Goal: Contribute content: Add original content to the website for others to see

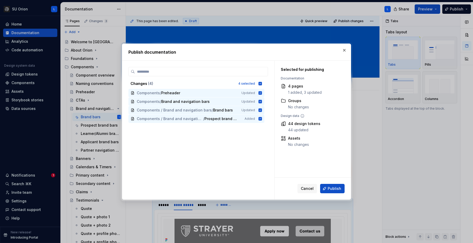
scroll to position [138, 0]
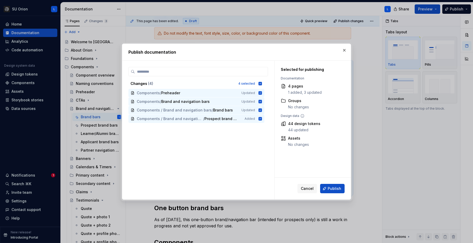
type input "**********"
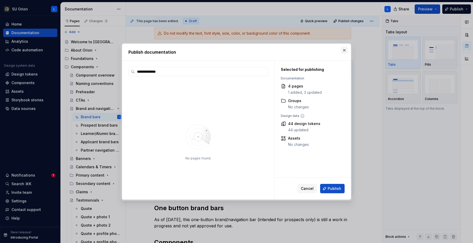
click at [346, 49] on button "button" at bounding box center [343, 50] width 7 height 7
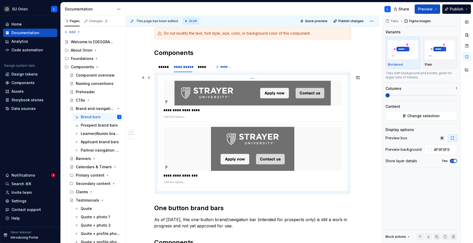
click at [261, 93] on img at bounding box center [252, 93] width 156 height 25
click at [439, 117] on button "Change selection" at bounding box center [421, 115] width 72 height 9
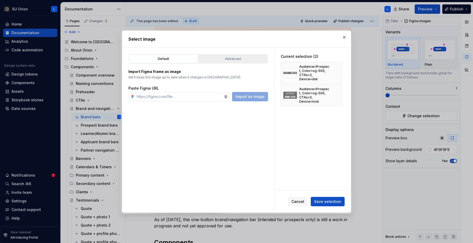
click at [232, 58] on div "Advanced" at bounding box center [232, 58] width 65 height 5
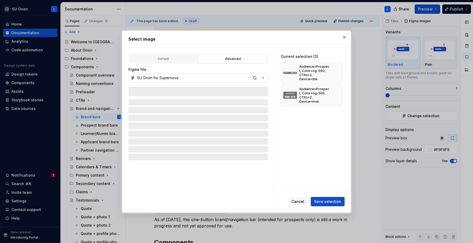
type textarea "*"
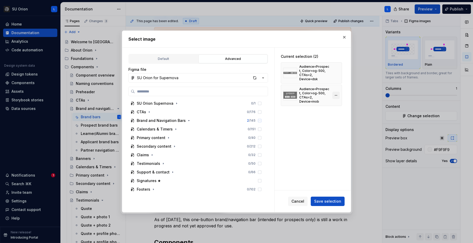
click at [338, 92] on button "button" at bounding box center [335, 95] width 7 height 7
click at [337, 69] on button "button" at bounding box center [335, 72] width 7 height 7
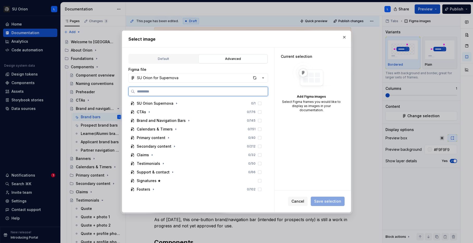
click at [187, 89] on input "search" at bounding box center [201, 91] width 133 height 5
paste input "**********"
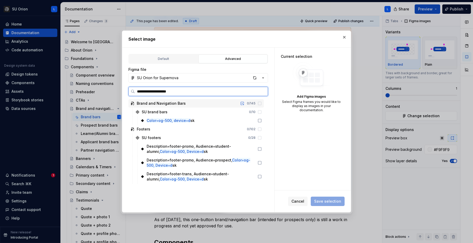
type input "**********"
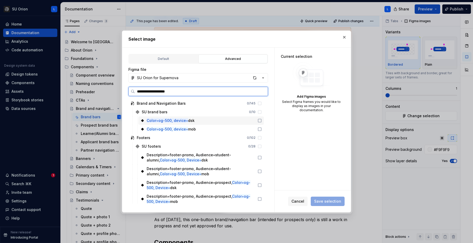
click at [262, 121] on icon at bounding box center [259, 120] width 4 height 4
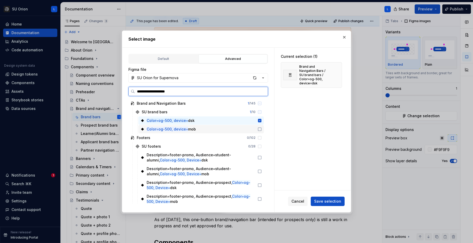
click at [262, 129] on icon at bounding box center [259, 129] width 4 height 4
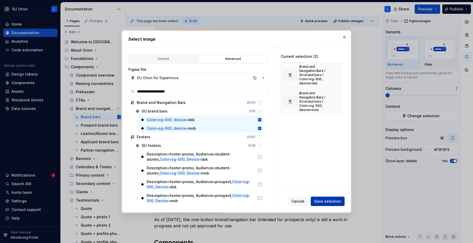
click at [330, 201] on span "Save selection" at bounding box center [327, 201] width 27 height 5
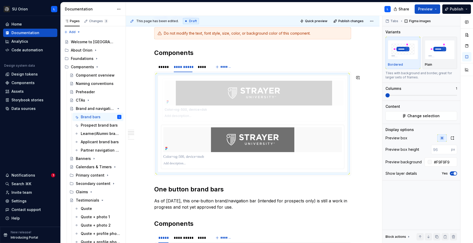
drag, startPoint x: 276, startPoint y: 135, endPoint x: 278, endPoint y: 92, distance: 43.5
click at [278, 92] on body "SU Orion L Home Documentation Analytics Code automation Design system data Desi…" at bounding box center [236, 121] width 473 height 243
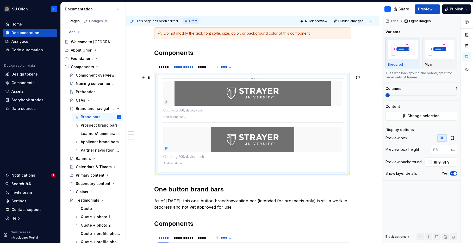
click at [192, 112] on p at bounding box center [252, 110] width 179 height 5
click at [200, 153] on div at bounding box center [252, 156] width 179 height 7
click at [200, 156] on p at bounding box center [252, 156] width 179 height 5
paste div
click at [195, 157] on p "**********" at bounding box center [252, 156] width 179 height 5
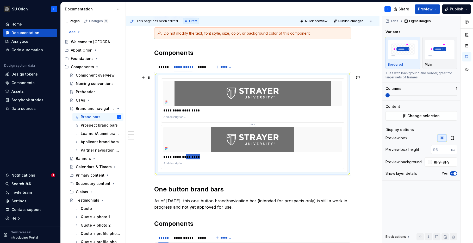
click at [195, 157] on p "**********" at bounding box center [252, 156] width 179 height 5
click at [201, 66] on div "****" at bounding box center [202, 66] width 9 height 5
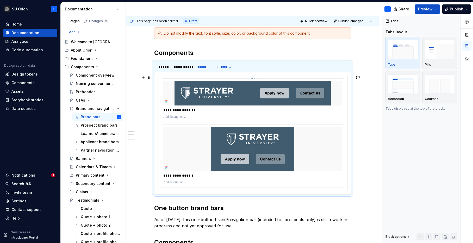
click at [253, 98] on img at bounding box center [252, 93] width 156 height 25
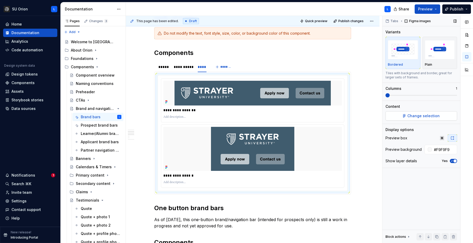
click at [408, 117] on span "Change selection" at bounding box center [423, 115] width 32 height 5
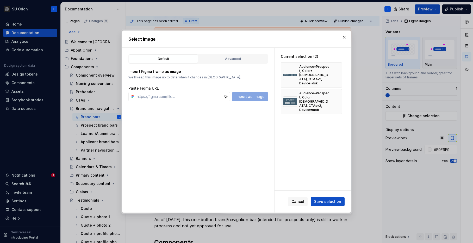
type textarea "*"
click at [339, 71] on button "button" at bounding box center [335, 74] width 7 height 7
click at [339, 73] on button "button" at bounding box center [335, 74] width 7 height 7
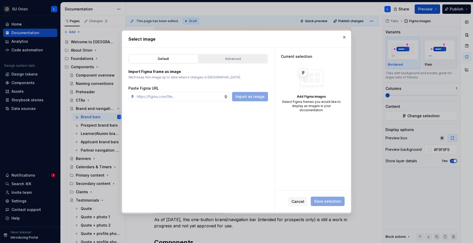
click at [247, 57] on div "Advanced" at bounding box center [232, 58] width 65 height 5
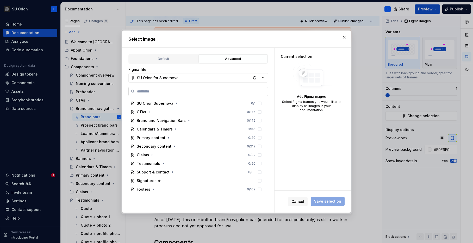
paste input "**********"
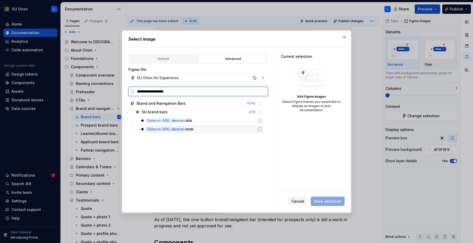
click at [262, 129] on icon at bounding box center [259, 129] width 4 height 4
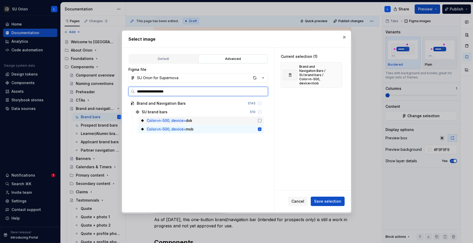
click at [262, 120] on icon at bounding box center [259, 120] width 4 height 4
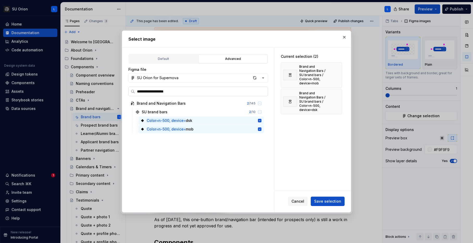
click at [154, 90] on input "**********" at bounding box center [201, 91] width 133 height 5
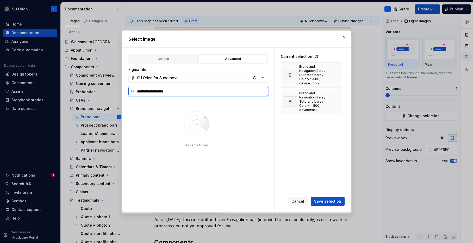
type input "**********"
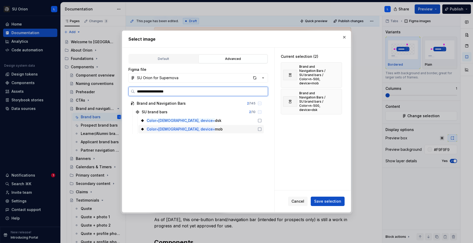
drag, startPoint x: 264, startPoint y: 128, endPoint x: 264, endPoint y: 120, distance: 8.3
click at [262, 127] on icon at bounding box center [259, 129] width 4 height 4
click at [262, 120] on icon at bounding box center [259, 120] width 4 height 4
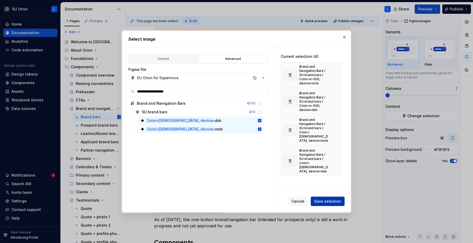
click at [336, 202] on span "Save selection" at bounding box center [327, 201] width 27 height 5
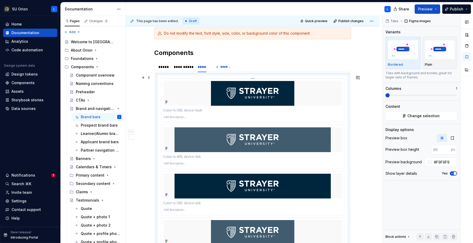
click at [201, 110] on p at bounding box center [252, 110] width 179 height 5
click at [194, 206] on div at bounding box center [252, 202] width 179 height 7
click at [194, 203] on p at bounding box center [252, 202] width 179 height 5
click at [201, 155] on p at bounding box center [252, 156] width 179 height 5
paste div
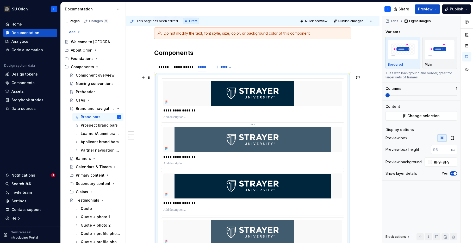
click at [177, 157] on p "**********" at bounding box center [252, 156] width 179 height 5
click at [195, 110] on p "**********" at bounding box center [252, 110] width 179 height 5
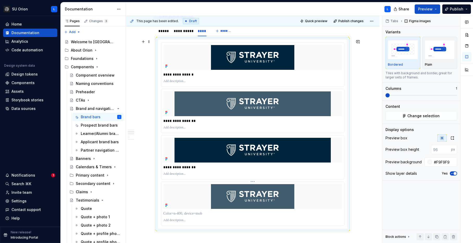
scroll to position [175, 0]
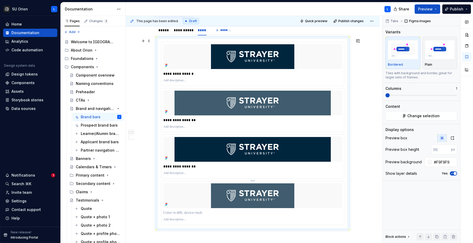
click at [192, 213] on p at bounding box center [252, 212] width 179 height 5
paste div
click at [176, 212] on p "**********" at bounding box center [252, 212] width 179 height 5
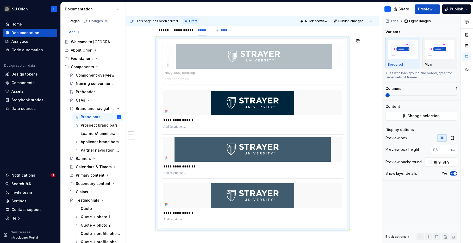
drag, startPoint x: 250, startPoint y: 149, endPoint x: 255, endPoint y: 61, distance: 88.1
click at [255, 61] on body "SU Orion L Home Documentation Analytics Code automation Design system data Desi…" at bounding box center [236, 121] width 473 height 243
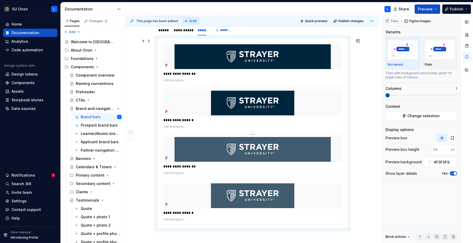
type textarea "*"
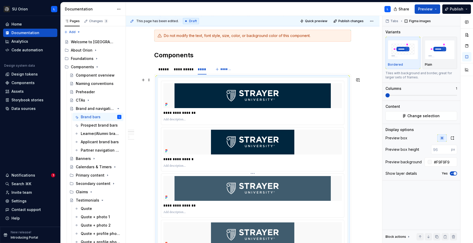
scroll to position [135, 0]
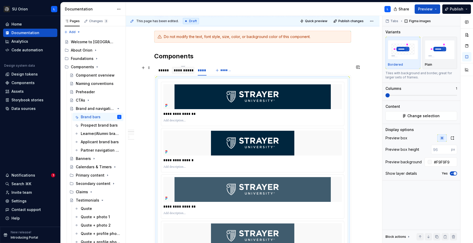
click at [184, 71] on div "**********" at bounding box center [183, 70] width 19 height 5
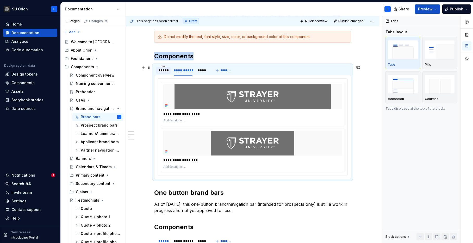
click at [167, 72] on div "*****" at bounding box center [163, 70] width 10 height 5
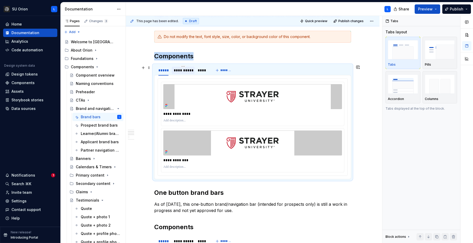
click at [182, 72] on div "**********" at bounding box center [183, 70] width 19 height 5
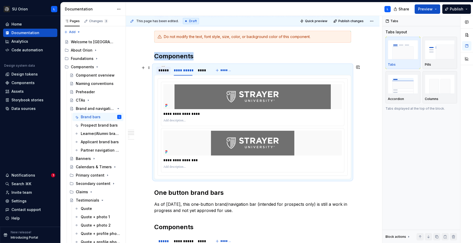
click at [162, 71] on div "*****" at bounding box center [163, 70] width 10 height 5
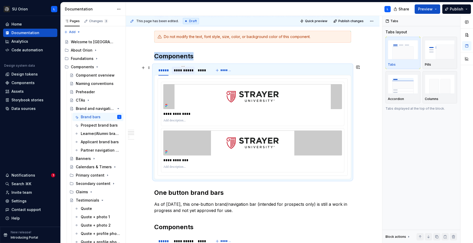
click at [180, 70] on div "**********" at bounding box center [183, 70] width 19 height 5
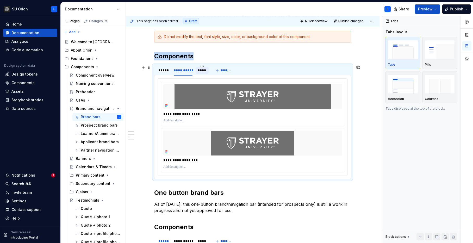
click at [200, 71] on div "****" at bounding box center [202, 70] width 9 height 5
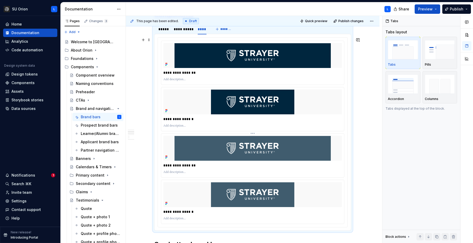
scroll to position [119, 0]
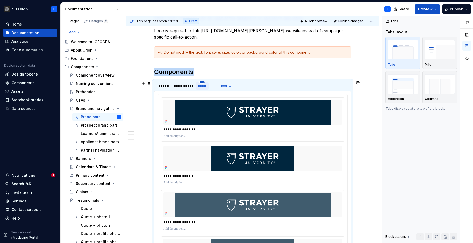
click at [202, 82] on html "SU Orion L Home Documentation Analytics Code automation Design system data Desi…" at bounding box center [236, 121] width 473 height 243
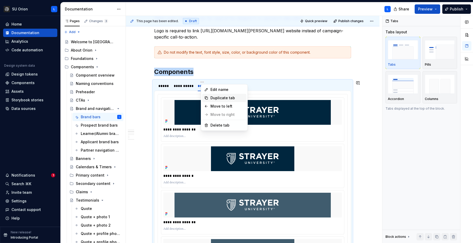
click at [218, 100] on div "Duplicate tab" at bounding box center [227, 97] width 34 height 5
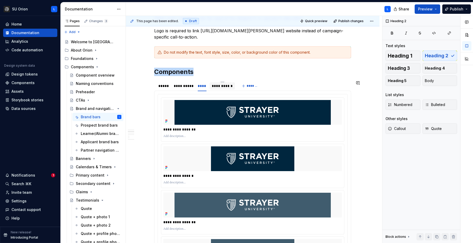
click at [224, 81] on div "**********" at bounding box center [222, 86] width 25 height 10
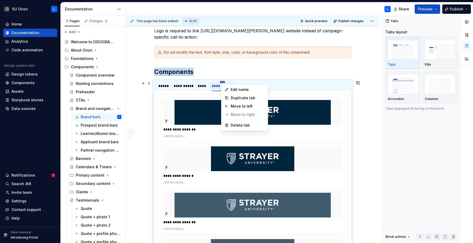
click at [223, 83] on html "SU Orion L Home Documentation Analytics Code automation Design system data Desi…" at bounding box center [236, 121] width 473 height 243
click at [242, 90] on div "Edit name" at bounding box center [248, 89] width 34 height 5
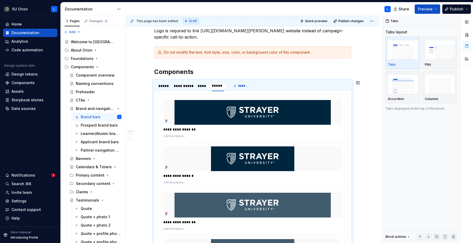
type input "******"
click at [236, 116] on img at bounding box center [252, 112] width 156 height 25
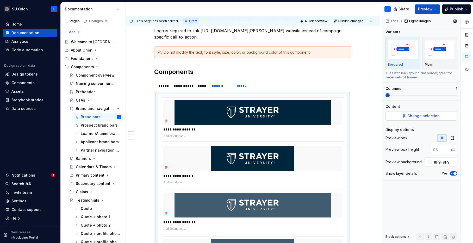
click at [421, 118] on span "Change selection" at bounding box center [423, 115] width 32 height 5
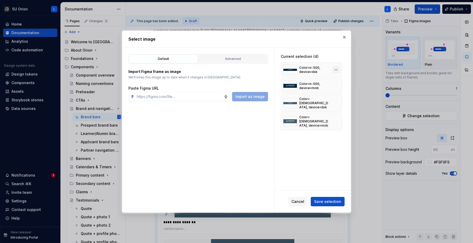
click at [336, 68] on button "button" at bounding box center [335, 69] width 7 height 7
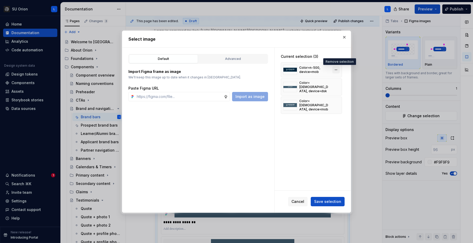
click at [337, 71] on button "button" at bounding box center [335, 69] width 7 height 7
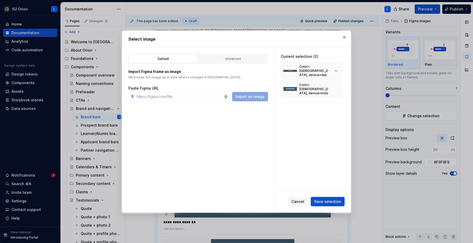
type textarea "*"
click at [339, 70] on button "button" at bounding box center [335, 70] width 7 height 7
click at [337, 70] on button "button" at bounding box center [335, 70] width 7 height 7
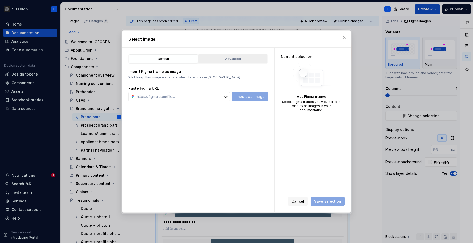
click at [251, 55] on button "Advanced" at bounding box center [232, 58] width 69 height 9
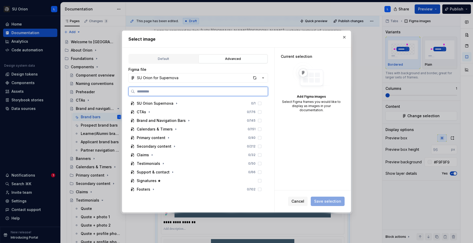
click at [189, 90] on input "search" at bounding box center [201, 91] width 133 height 5
paste input "**********"
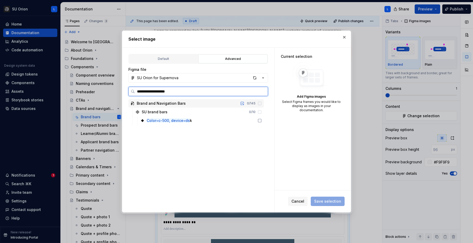
type input "**********"
click at [262, 120] on icon at bounding box center [259, 120] width 4 height 4
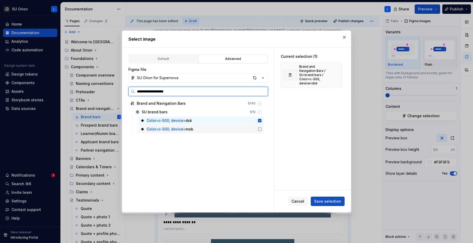
click at [262, 129] on icon at bounding box center [259, 129] width 4 height 4
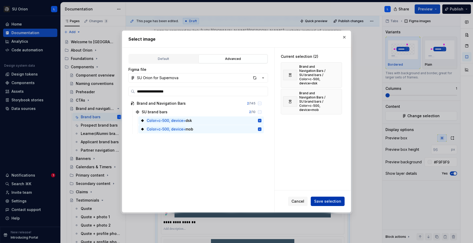
click at [338, 200] on span "Save selection" at bounding box center [327, 201] width 27 height 5
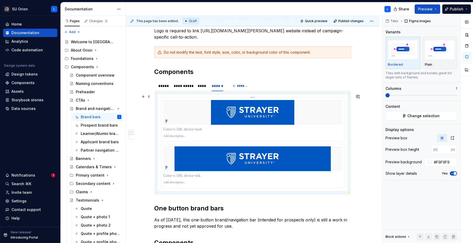
click at [187, 131] on p at bounding box center [252, 129] width 179 height 5
click at [194, 175] on p at bounding box center [252, 175] width 179 height 5
paste div
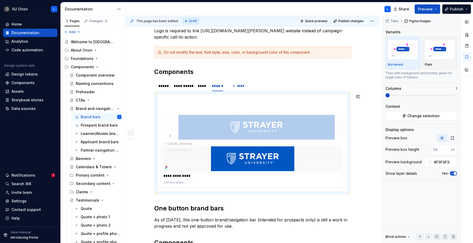
drag, startPoint x: 237, startPoint y: 149, endPoint x: 239, endPoint y: 118, distance: 31.3
click at [239, 118] on body "SU Orion L Home Documentation Analytics Code automation Design system data Desi…" at bounding box center [236, 121] width 473 height 243
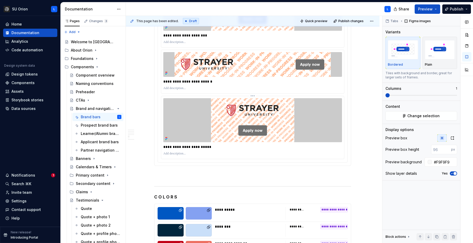
scroll to position [678, 0]
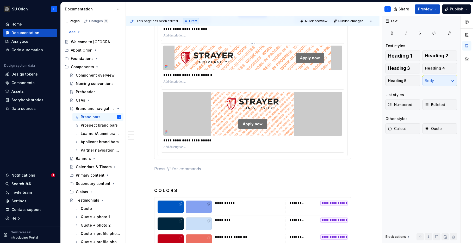
drag, startPoint x: 177, startPoint y: 125, endPoint x: 190, endPoint y: 107, distance: 22.6
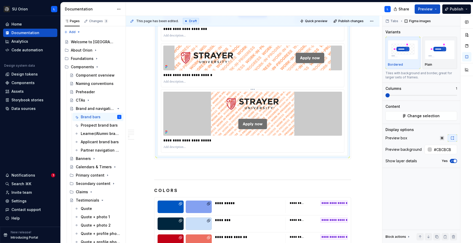
click at [190, 107] on div at bounding box center [252, 114] width 179 height 44
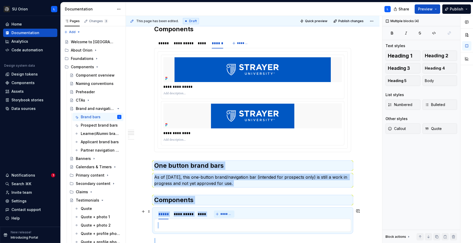
scroll to position [232, 0]
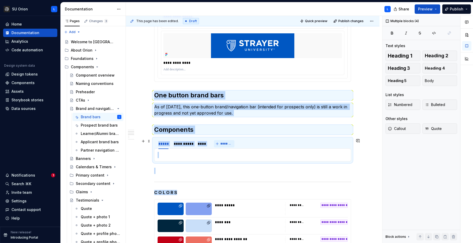
drag, startPoint x: 169, startPoint y: 180, endPoint x: 229, endPoint y: 223, distance: 73.2
click at [229, 223] on div "**********" at bounding box center [252, 175] width 197 height 609
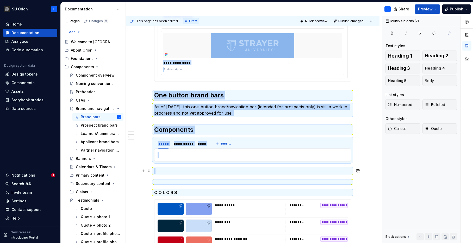
click at [216, 174] on p at bounding box center [252, 171] width 197 height 6
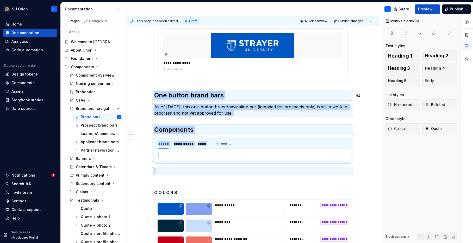
drag, startPoint x: 200, startPoint y: 168, endPoint x: 158, endPoint y: 90, distance: 88.5
click at [158, 90] on div "**********" at bounding box center [252, 175] width 197 height 609
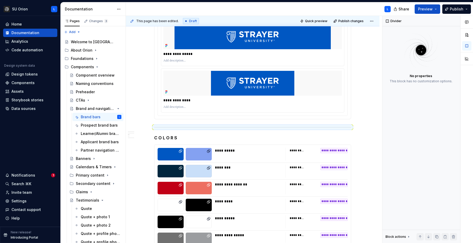
scroll to position [195, 0]
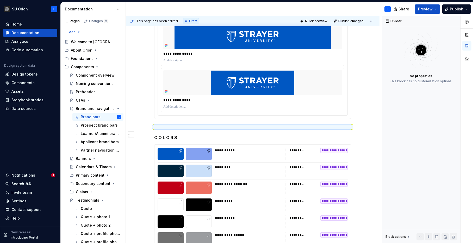
click at [149, 124] on div "**********" at bounding box center [253, 200] width 254 height 608
click at [363, 109] on div "**********" at bounding box center [253, 200] width 254 height 608
click at [355, 114] on div "**********" at bounding box center [253, 200] width 254 height 608
click at [145, 128] on button "button" at bounding box center [143, 127] width 7 height 7
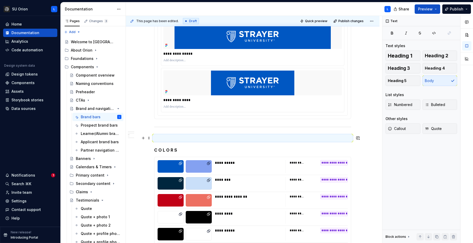
click at [150, 129] on div "**********" at bounding box center [253, 206] width 254 height 621
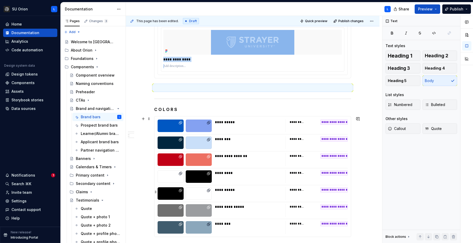
scroll to position [239, 0]
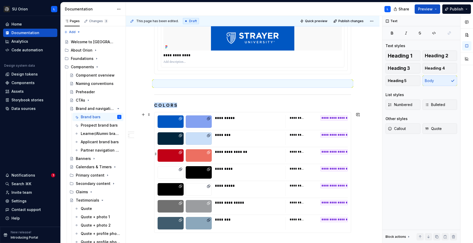
click at [171, 154] on div at bounding box center [170, 155] width 26 height 12
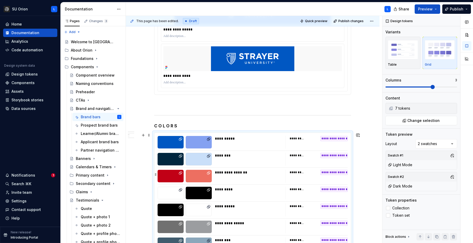
scroll to position [217, 0]
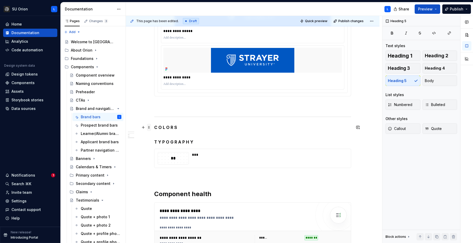
click at [149, 129] on span at bounding box center [149, 127] width 4 height 7
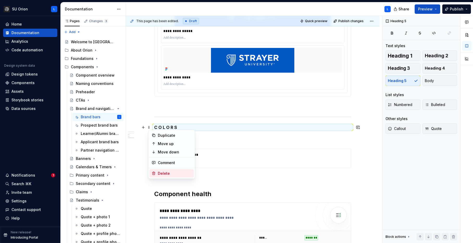
click at [167, 173] on div "Delete" at bounding box center [175, 173] width 34 height 5
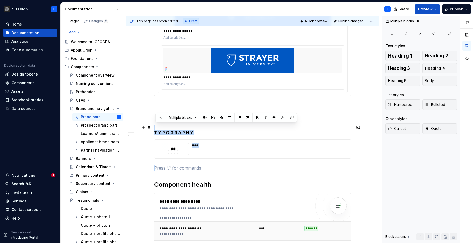
drag, startPoint x: 229, startPoint y: 167, endPoint x: 166, endPoint y: 129, distance: 73.7
click at [166, 129] on div "**********" at bounding box center [252, 81] width 197 height 393
click at [192, 170] on p at bounding box center [252, 168] width 197 height 6
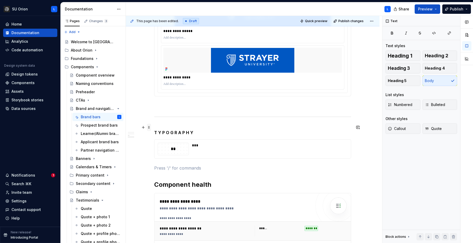
click at [151, 128] on span at bounding box center [149, 127] width 4 height 7
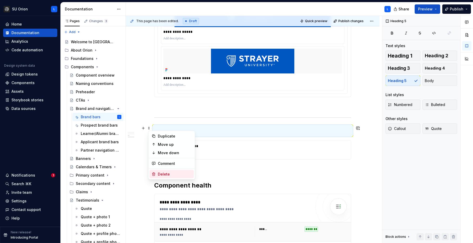
click at [162, 172] on div "Delete" at bounding box center [175, 174] width 34 height 5
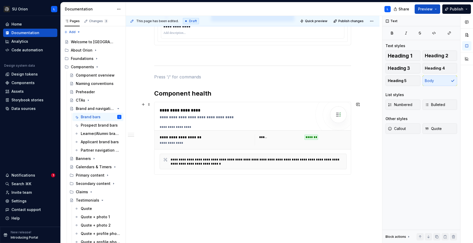
scroll to position [273, 0]
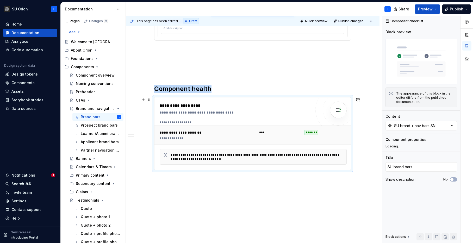
click at [234, 144] on div "**********" at bounding box center [252, 134] width 197 height 19
click at [429, 126] on div "SU brand + nav bars SN" at bounding box center [414, 125] width 41 height 5
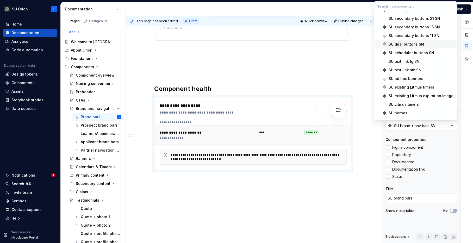
scroll to position [0, 0]
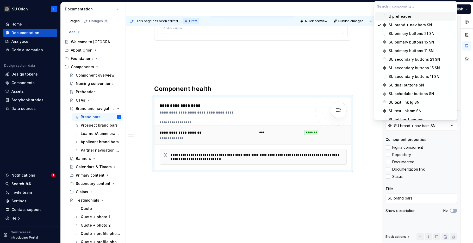
type textarea "*"
click at [405, 8] on input "text" at bounding box center [415, 6] width 83 height 9
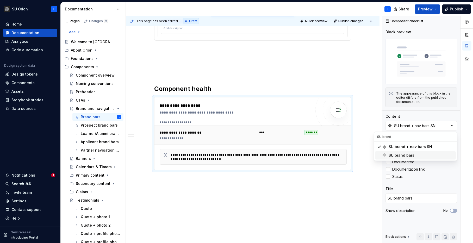
type input "SU brand"
click at [421, 156] on div "SU brand bars" at bounding box center [420, 155] width 65 height 5
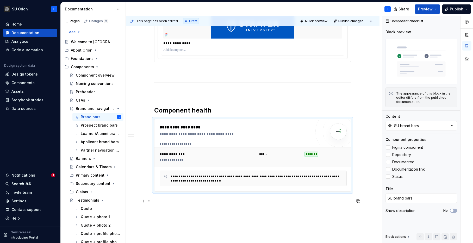
scroll to position [247, 0]
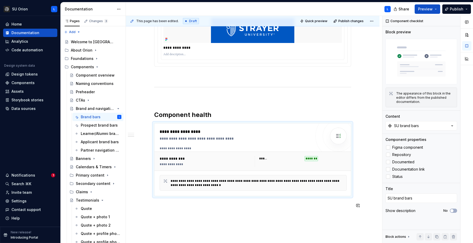
click at [323, 220] on div "**********" at bounding box center [253, 65] width 254 height 444
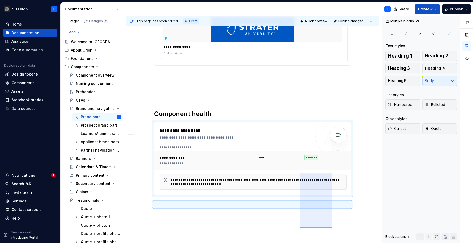
drag, startPoint x: 332, startPoint y: 229, endPoint x: 300, endPoint y: 173, distance: 64.6
click at [300, 173] on div "**********" at bounding box center [254, 129] width 256 height 227
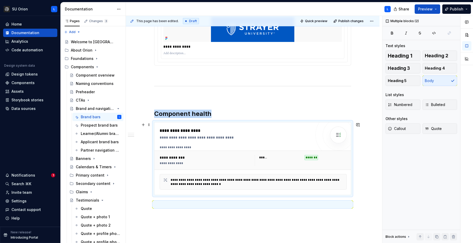
click at [254, 138] on div "**********" at bounding box center [235, 137] width 151 height 5
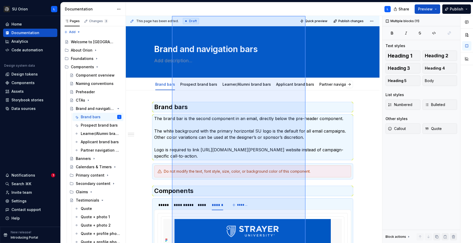
scroll to position [0, 0]
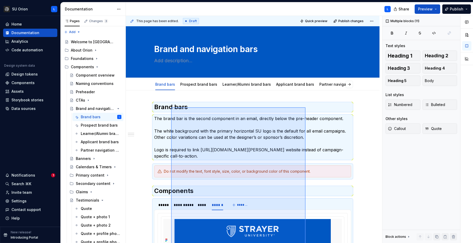
drag, startPoint x: 305, startPoint y: 236, endPoint x: 171, endPoint y: 107, distance: 186.3
click at [171, 107] on div "**********" at bounding box center [254, 129] width 256 height 227
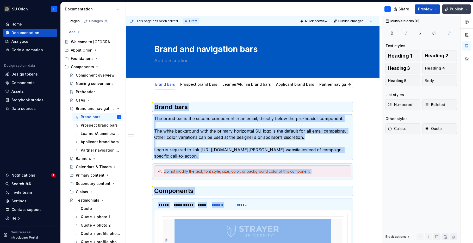
click at [453, 10] on span "Publish" at bounding box center [457, 9] width 14 height 5
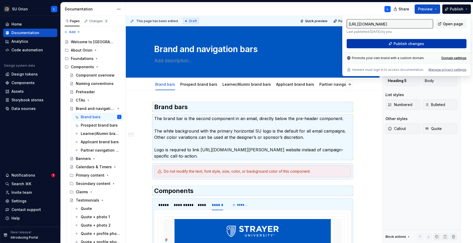
click at [414, 43] on span "Publish changes" at bounding box center [408, 43] width 30 height 5
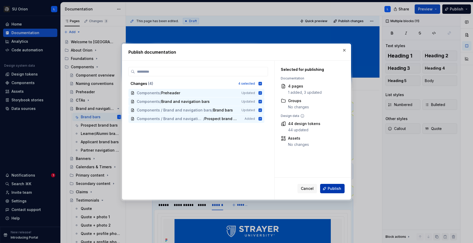
click at [328, 186] on span "Publish" at bounding box center [334, 188] width 14 height 5
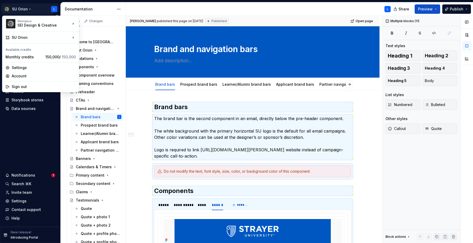
click at [31, 10] on html "SU Orion L Home Documentation Analytics Code automation Design system data Desi…" at bounding box center [236, 121] width 473 height 243
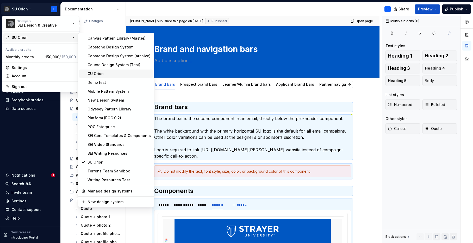
click at [130, 75] on div "CU Orion" at bounding box center [118, 73] width 63 height 5
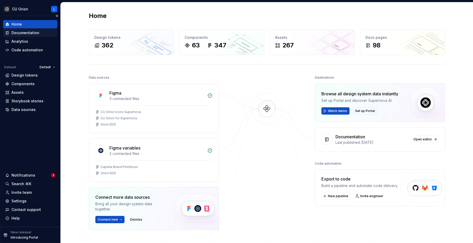
click at [25, 34] on div "Documentation" at bounding box center [25, 32] width 28 height 5
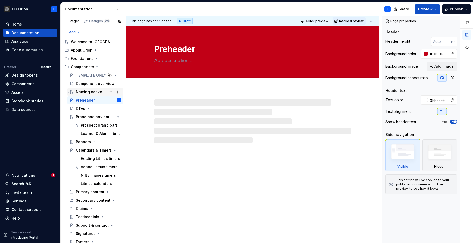
scroll to position [1, 0]
click at [90, 115] on div "Brand and navigation bars" at bounding box center [88, 116] width 25 height 5
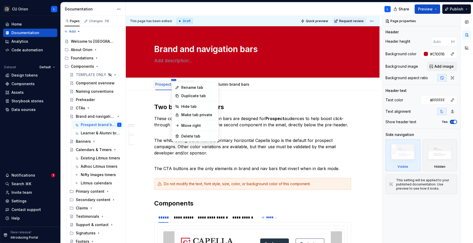
click at [174, 79] on html "CU Orion L Home Documentation Analytics Code automation Dataset Default Design …" at bounding box center [236, 121] width 473 height 243
click at [182, 94] on div "Duplicate tab" at bounding box center [198, 95] width 34 height 5
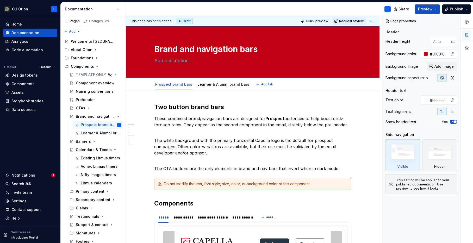
scroll to position [0, 0]
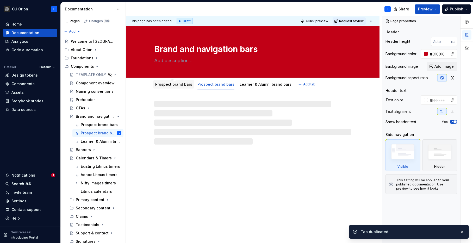
click at [163, 83] on link "Prospect brand bars" at bounding box center [173, 84] width 37 height 4
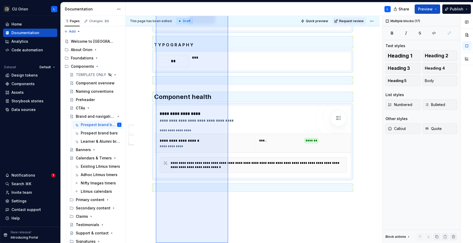
scroll to position [704, 0]
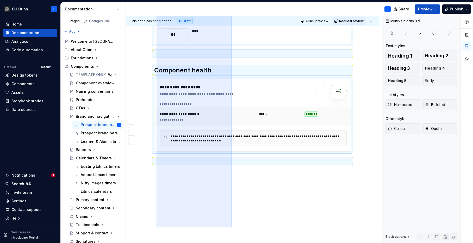
drag, startPoint x: 156, startPoint y: 100, endPoint x: 232, endPoint y: 227, distance: 148.2
click at [232, 227] on div "**********" at bounding box center [254, 129] width 256 height 227
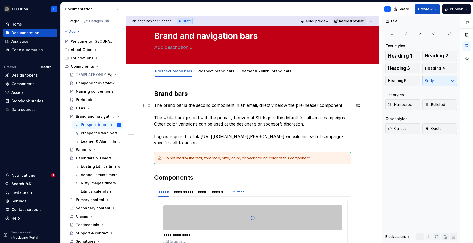
scroll to position [14, 0]
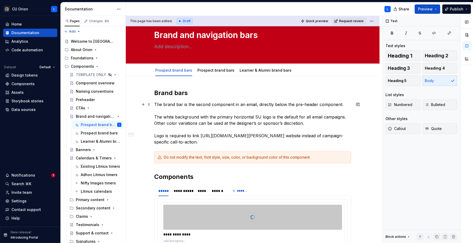
click at [252, 120] on p "The brand bar is the second component in an email, directly below the pre-heade…" at bounding box center [252, 123] width 197 height 44
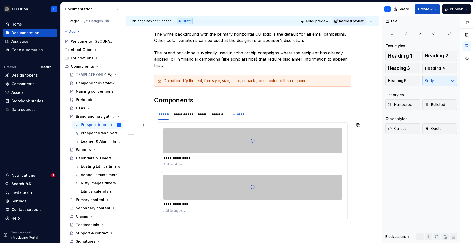
scroll to position [129, 0]
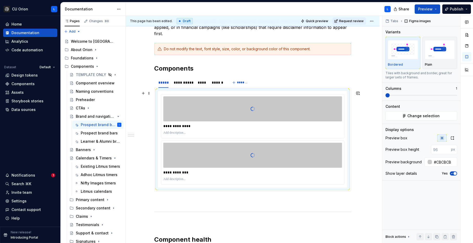
click at [274, 141] on div "**********" at bounding box center [252, 163] width 183 height 44
click at [423, 116] on span "Change selection" at bounding box center [423, 115] width 32 height 5
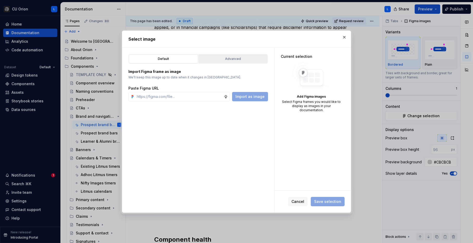
click at [237, 58] on div "Advanced" at bounding box center [232, 58] width 65 height 5
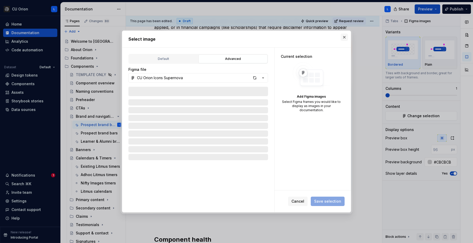
click at [344, 38] on button "button" at bounding box center [343, 37] width 7 height 7
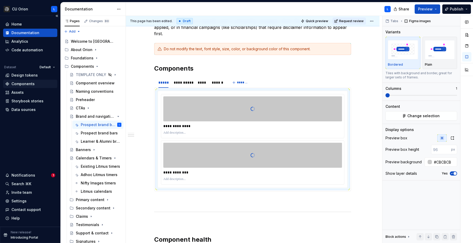
click at [31, 84] on div "Components" at bounding box center [22, 83] width 23 height 5
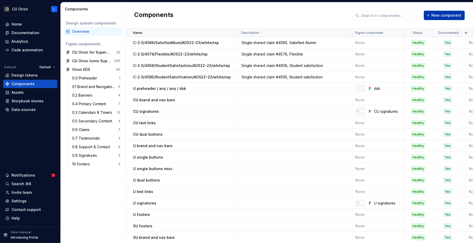
click at [445, 16] on span "New component" at bounding box center [446, 15] width 30 height 5
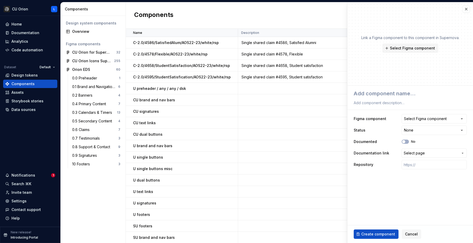
type textarea "*"
type textarea "C"
type textarea "*"
type textarea "CU"
type textarea "*"
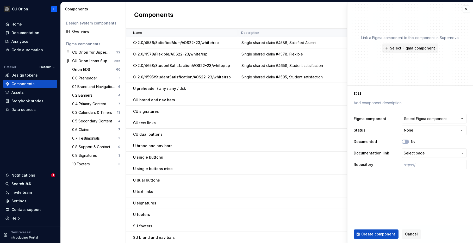
type textarea "CU"
type textarea "*"
type textarea "CU b"
type textarea "*"
type textarea "CU br"
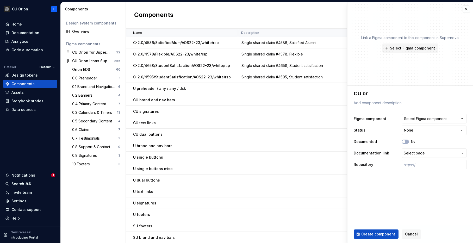
type textarea "*"
type textarea "CU bra"
type textarea "*"
type textarea "CU bran"
type textarea "*"
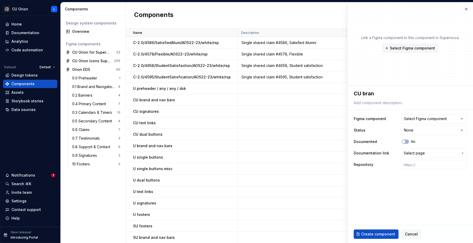
type textarea "CU brand"
type textarea "*"
type textarea "CU brand"
type textarea "*"
type textarea "CU brand b"
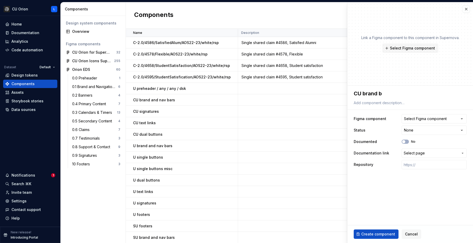
type textarea "*"
type textarea "CU brand ba"
type textarea "*"
type textarea "CU brand bar"
type textarea "*"
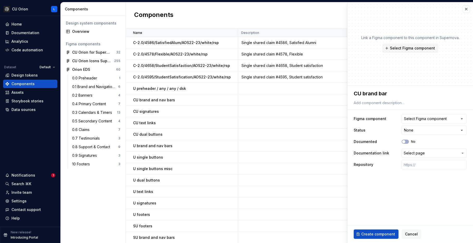
type textarea "CU brand bars"
type textarea "*"
type textarea "CU brand bars"
type textarea "*"
type textarea "CU brand bars s"
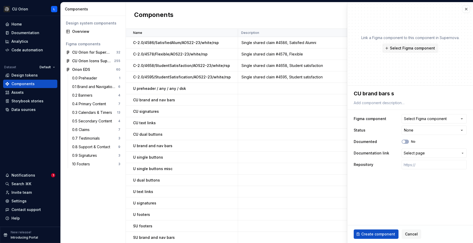
type textarea "*"
type textarea "CU brand bars sn"
type textarea "*"
type textarea "CU brand bars s"
type textarea "*"
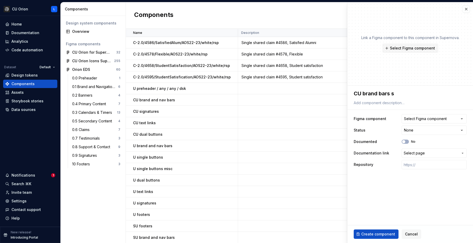
type textarea "CU brand bars"
type textarea "*"
type textarea "CU brand bars SN"
type textarea "*"
type textarea "CU brand bars SN"
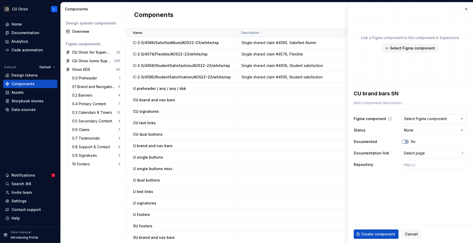
click at [434, 118] on div "Select Figma component" at bounding box center [425, 118] width 43 height 5
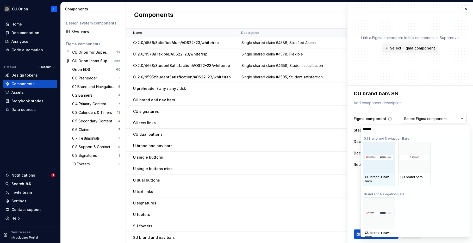
type input "********"
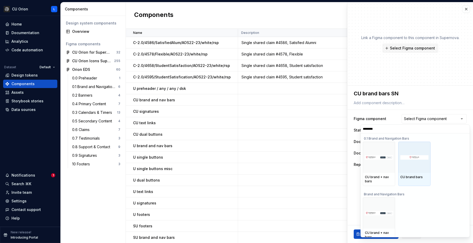
scroll to position [5, 0]
click at [424, 166] on div at bounding box center [414, 152] width 32 height 31
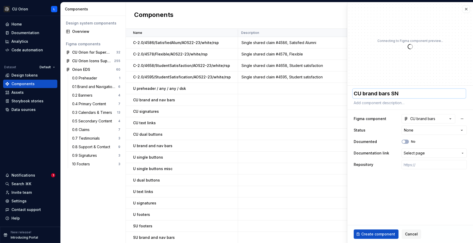
click at [400, 92] on textarea "CU brand bars SN" at bounding box center [408, 93] width 113 height 9
type textarea "*"
type textarea "CU brand bars S"
type textarea "*"
type textarea "CU brand bars"
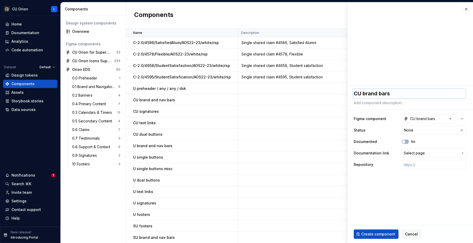
type textarea "*"
type textarea "CU brand bars"
click at [417, 128] on html "CU Orion L Home Documentation Analytics Code automation Dataset Default Design …" at bounding box center [236, 121] width 473 height 243
click at [370, 137] on html "CU Orion L Home Documentation Analytics Code automation Dataset Default Design …" at bounding box center [236, 121] width 473 height 243
click at [403, 131] on html "CU Orion L Home Documentation Analytics Code automation Dataset Default Design …" at bounding box center [236, 121] width 473 height 243
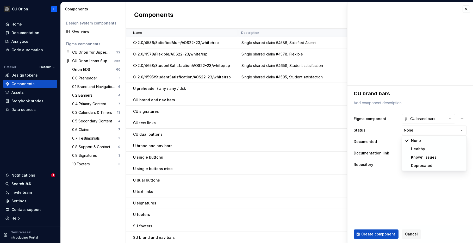
select select "**********"
click at [403, 139] on div "Documented No" at bounding box center [409, 141] width 113 height 9
click at [404, 142] on span "button" at bounding box center [403, 141] width 3 height 3
click at [422, 152] on span "Select page" at bounding box center [413, 152] width 21 height 5
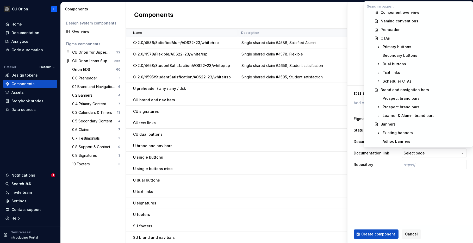
scroll to position [237, 0]
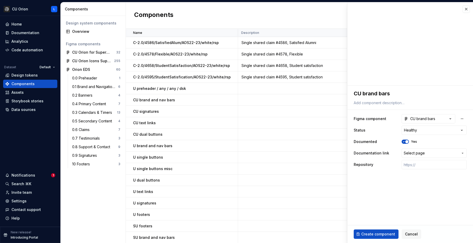
click at [412, 216] on html "CU Orion L Home Documentation Analytics Code automation Dataset Default Design …" at bounding box center [236, 121] width 473 height 243
click at [363, 233] on span "Create component" at bounding box center [378, 233] width 34 height 5
type textarea "*"
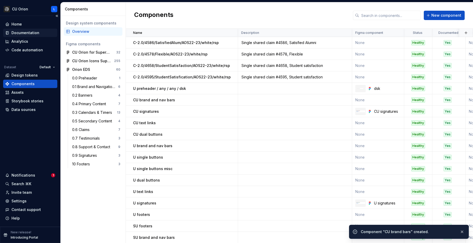
click at [29, 34] on div "Documentation" at bounding box center [25, 32] width 28 height 5
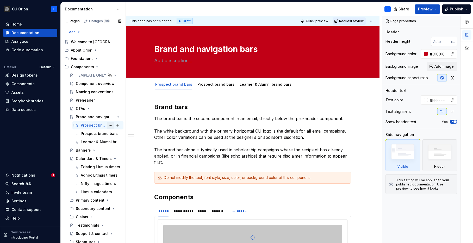
click at [109, 125] on button "Page tree" at bounding box center [110, 125] width 7 height 7
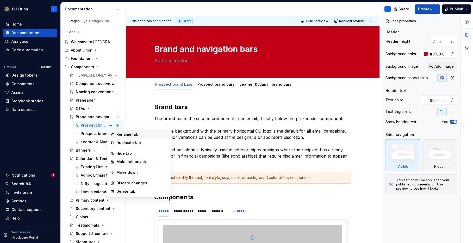
type textarea "*"
click at [119, 134] on div "Rename tab" at bounding box center [141, 134] width 51 height 5
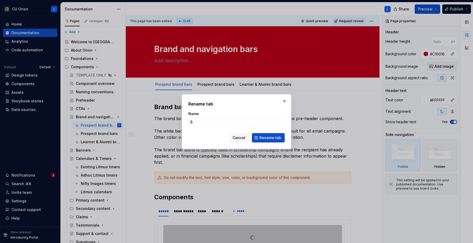
type input "Br"
type textarea "*"
type input "Brand bars"
click at [276, 135] on span "Rename tab" at bounding box center [270, 137] width 22 height 5
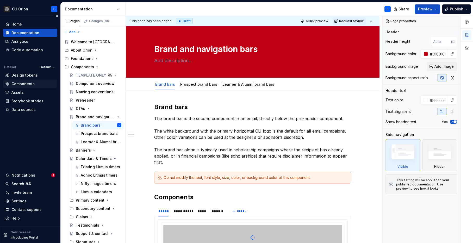
click at [16, 81] on div "Components" at bounding box center [22, 83] width 23 height 5
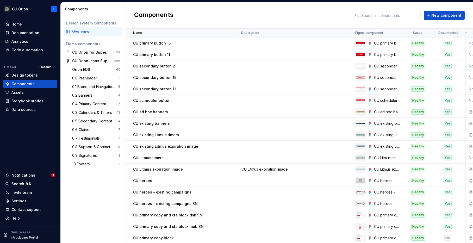
scroll to position [287, 0]
click at [369, 17] on input "text" at bounding box center [389, 15] width 61 height 9
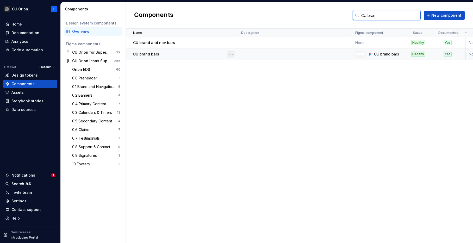
type input "CU bran"
click at [231, 54] on button "button" at bounding box center [230, 53] width 7 height 7
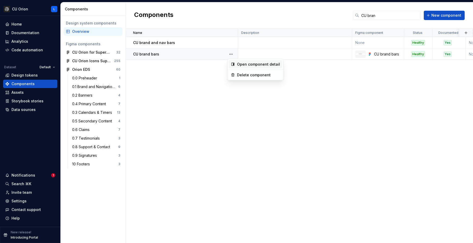
click at [238, 66] on div "Open component detail" at bounding box center [258, 64] width 43 height 5
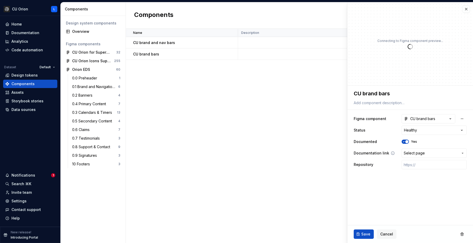
click at [422, 152] on span "Select page" at bounding box center [413, 152] width 21 height 5
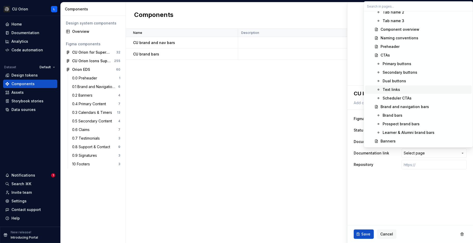
scroll to position [220, 0]
click at [407, 114] on div "Brand bars" at bounding box center [425, 113] width 87 height 5
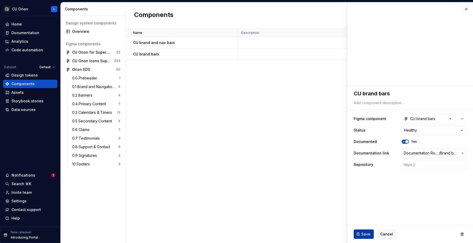
click at [369, 234] on span "Save" at bounding box center [365, 233] width 9 height 5
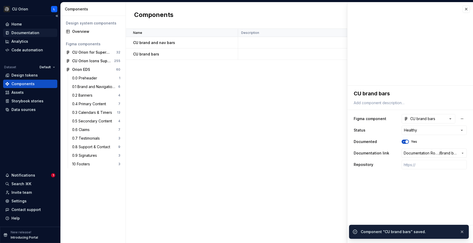
click at [21, 34] on div "Documentation" at bounding box center [25, 32] width 28 height 5
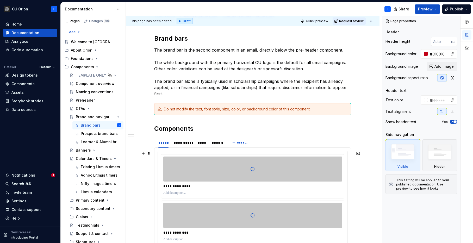
scroll to position [109, 0]
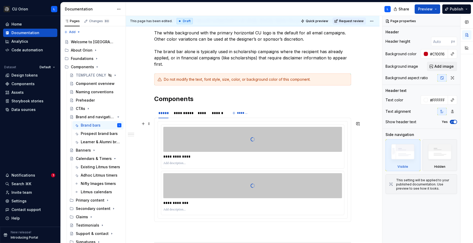
type textarea "*"
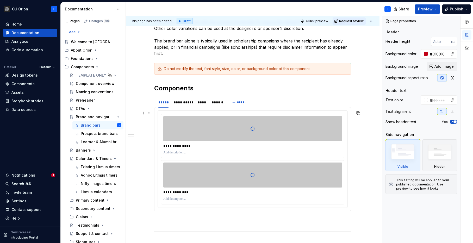
click at [288, 121] on div at bounding box center [252, 129] width 179 height 52
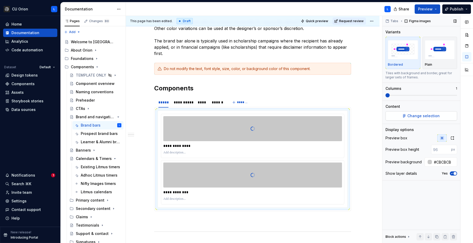
click at [404, 117] on button "Change selection" at bounding box center [421, 115] width 72 height 9
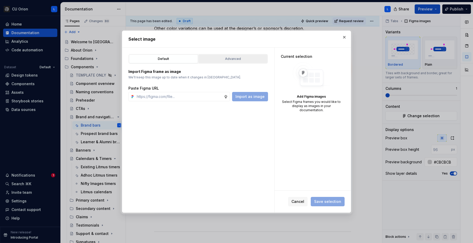
click at [243, 61] on div "Advanced" at bounding box center [232, 58] width 65 height 5
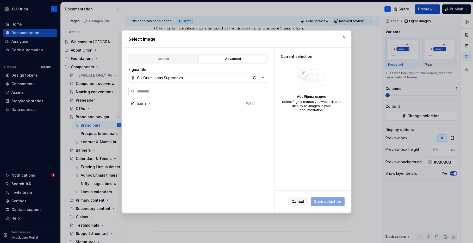
paste input "**********"
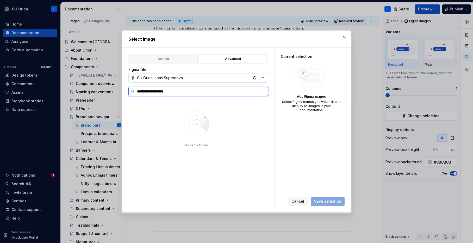
type input "**********"
click at [267, 77] on button "CU Orion Icons Supernova" at bounding box center [198, 77] width 140 height 9
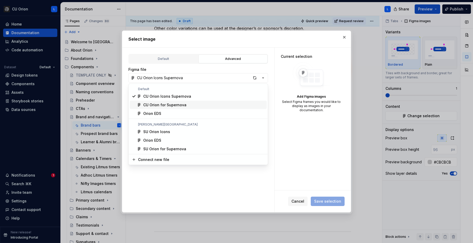
click at [215, 101] on span "CU Orion for Supernova" at bounding box center [198, 105] width 137 height 8
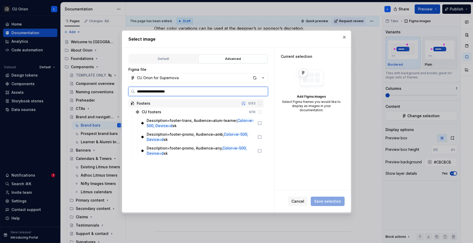
type input "**********"
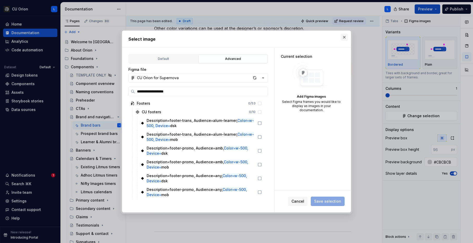
click at [345, 40] on button "button" at bounding box center [343, 37] width 7 height 7
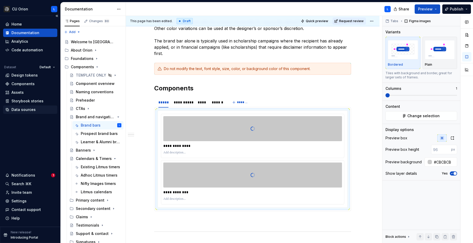
click at [31, 108] on div "Data sources" at bounding box center [23, 109] width 24 height 5
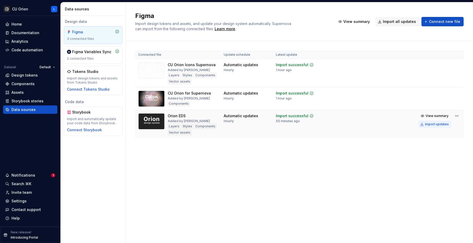
click at [440, 125] on div "Import updates" at bounding box center [437, 124] width 24 height 4
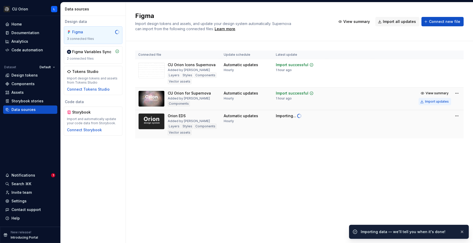
click at [437, 100] on div "Import updates" at bounding box center [437, 101] width 24 height 4
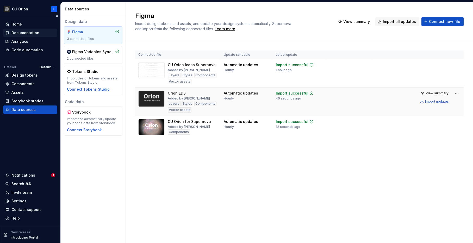
click at [31, 33] on div "Documentation" at bounding box center [25, 32] width 28 height 5
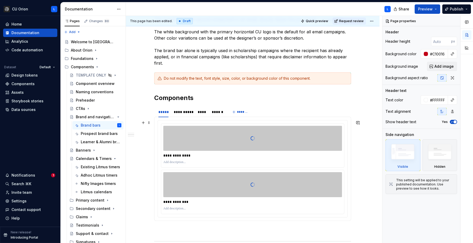
scroll to position [111, 0]
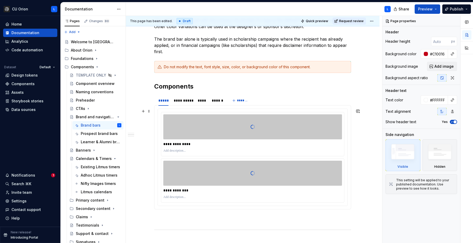
type textarea "*"
click at [251, 151] on p at bounding box center [252, 151] width 179 height 4
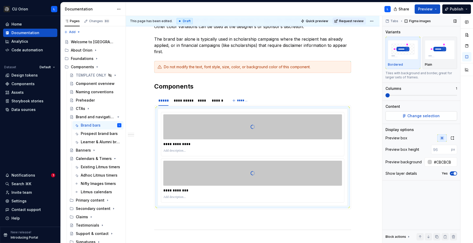
click at [398, 116] on button "Change selection" at bounding box center [421, 115] width 72 height 9
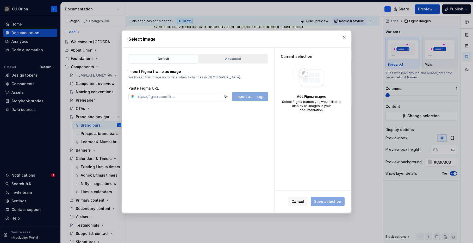
click at [255, 60] on div "Advanced" at bounding box center [232, 58] width 65 height 5
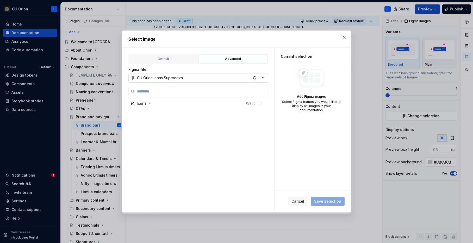
click at [201, 78] on button "CU Orion Icons Supernova" at bounding box center [198, 77] width 140 height 9
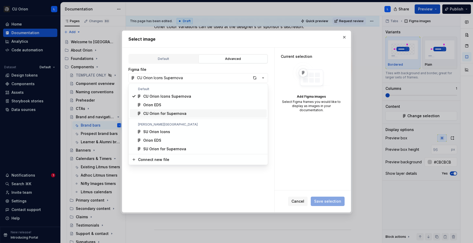
click at [196, 112] on div "CU Orion for Supernova" at bounding box center [203, 113] width 121 height 5
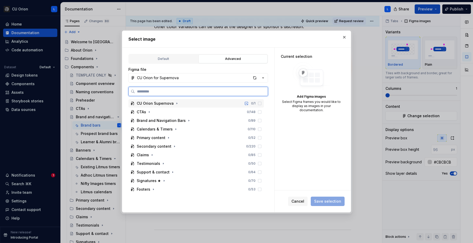
paste input "**********"
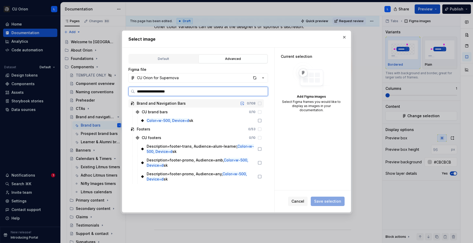
type input "**********"
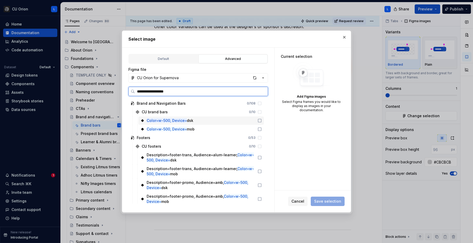
click at [261, 120] on icon at bounding box center [259, 120] width 3 height 3
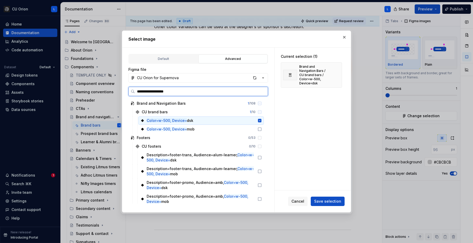
click at [261, 120] on icon at bounding box center [259, 120] width 3 height 3
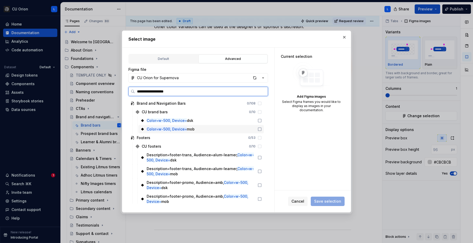
drag, startPoint x: 265, startPoint y: 129, endPoint x: 265, endPoint y: 126, distance: 3.4
click at [262, 129] on icon at bounding box center [259, 129] width 4 height 4
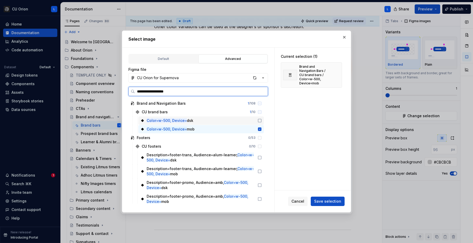
click at [262, 120] on icon at bounding box center [259, 120] width 4 height 4
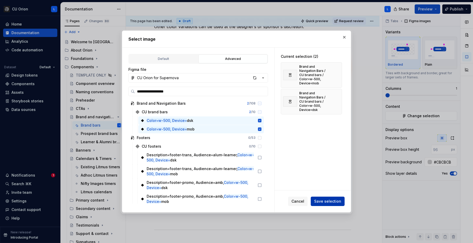
click at [320, 200] on span "Save selection" at bounding box center [327, 201] width 27 height 5
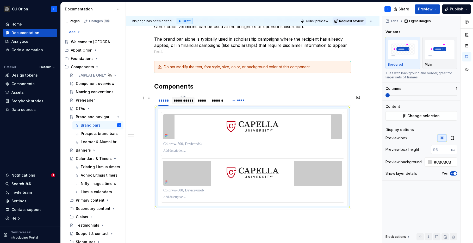
click at [180, 100] on div "**********" at bounding box center [183, 100] width 19 height 5
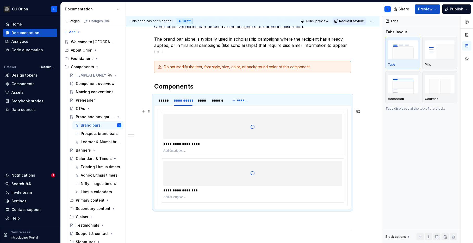
click at [261, 122] on div at bounding box center [252, 127] width 179 height 52
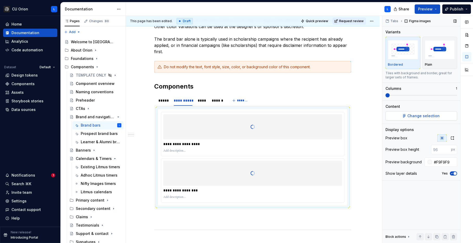
click at [408, 113] on span "Change selection" at bounding box center [423, 115] width 32 height 5
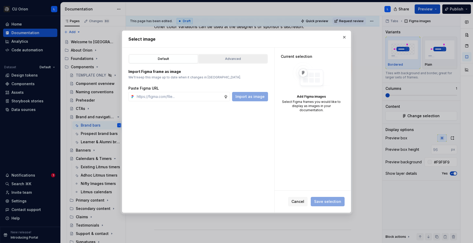
click at [219, 57] on div "Advanced" at bounding box center [232, 58] width 65 height 5
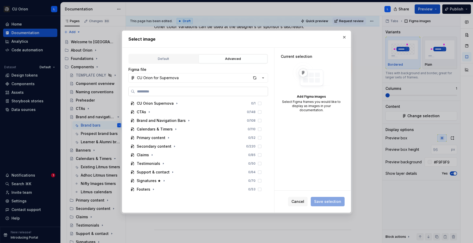
click at [189, 88] on label at bounding box center [198, 91] width 140 height 9
click at [189, 89] on input "search" at bounding box center [201, 91] width 133 height 5
paste input "**********"
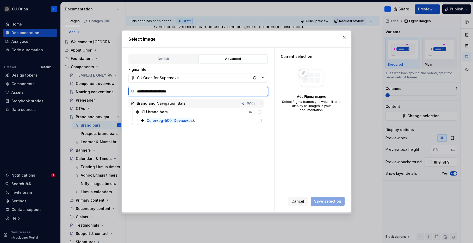
type input "**********"
click at [262, 130] on icon at bounding box center [259, 129] width 4 height 4
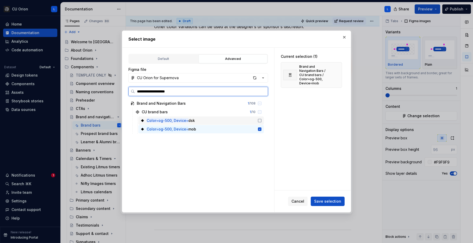
click at [262, 120] on icon at bounding box center [259, 120] width 4 height 4
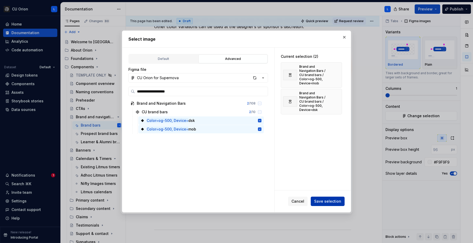
click at [330, 199] on span "Save selection" at bounding box center [327, 201] width 27 height 5
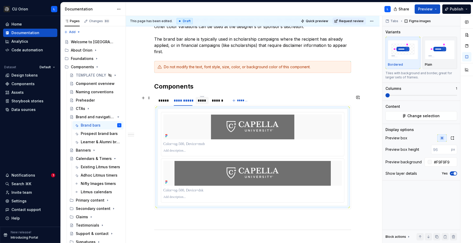
click at [204, 101] on div "****" at bounding box center [202, 100] width 9 height 5
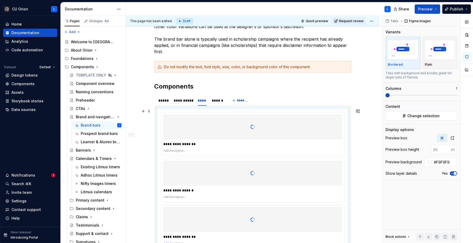
click at [300, 131] on div at bounding box center [252, 127] width 179 height 52
click at [406, 117] on button "Change selection" at bounding box center [421, 115] width 72 height 9
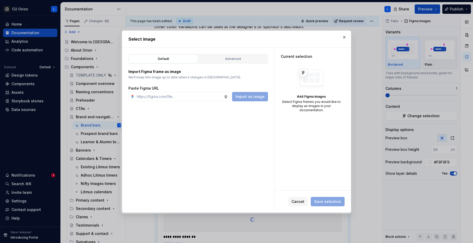
type textarea "*"
click at [246, 61] on div "Advanced" at bounding box center [232, 58] width 65 height 5
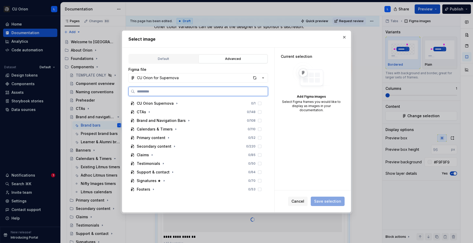
click at [205, 93] on input "search" at bounding box center [201, 91] width 133 height 5
paste input "**********"
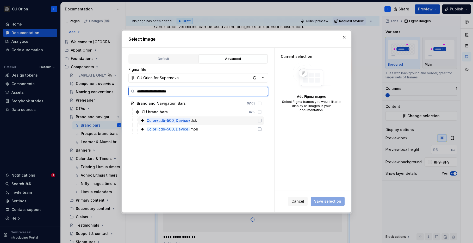
click at [262, 121] on icon at bounding box center [259, 120] width 4 height 4
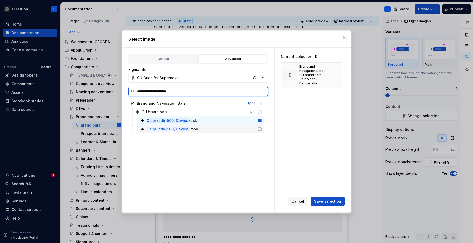
click at [262, 130] on icon at bounding box center [259, 129] width 4 height 4
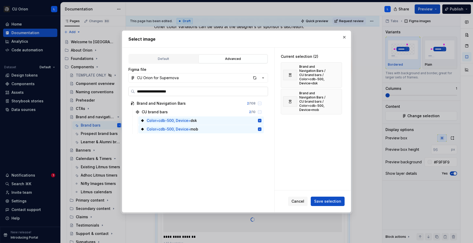
click at [160, 92] on input "**********" at bounding box center [201, 91] width 133 height 5
type input "**********"
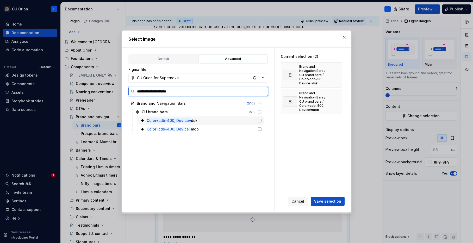
click at [262, 120] on icon at bounding box center [259, 120] width 4 height 4
click at [262, 129] on icon at bounding box center [259, 129] width 4 height 4
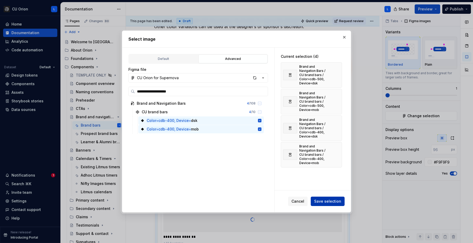
click at [332, 201] on span "Save selection" at bounding box center [327, 201] width 27 height 5
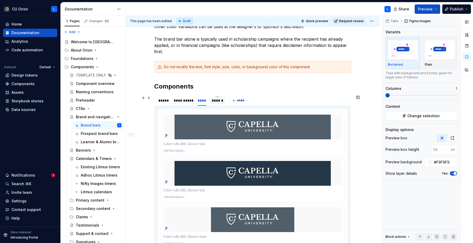
click at [214, 100] on div "******" at bounding box center [217, 100] width 11 height 5
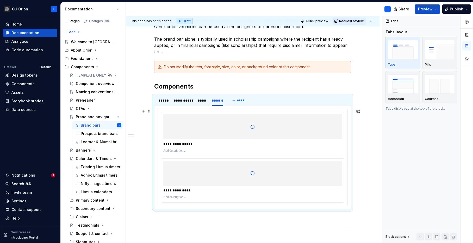
click at [283, 124] on div at bounding box center [252, 127] width 179 height 52
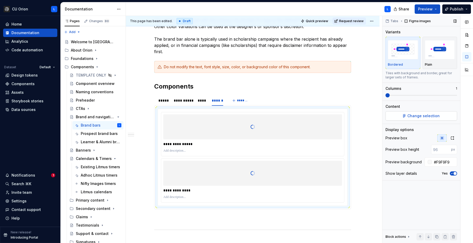
click at [419, 115] on span "Change selection" at bounding box center [423, 115] width 32 height 5
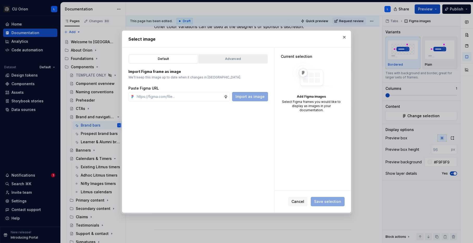
click at [231, 59] on div "Advanced" at bounding box center [232, 58] width 65 height 5
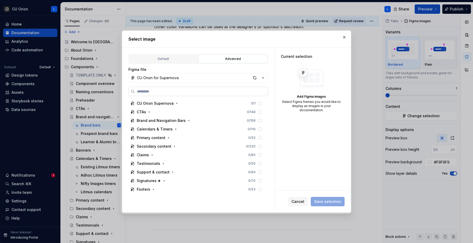
type textarea "*"
click at [195, 91] on input "search" at bounding box center [201, 91] width 133 height 5
paste input "**********"
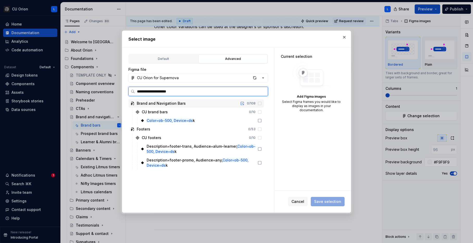
type input "**********"
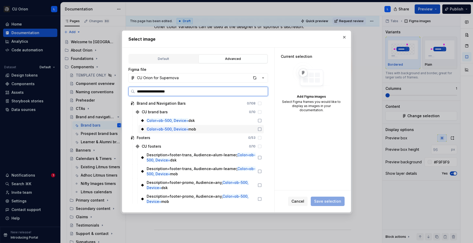
drag, startPoint x: 264, startPoint y: 129, endPoint x: 265, endPoint y: 122, distance: 6.8
click at [262, 128] on icon at bounding box center [259, 129] width 4 height 4
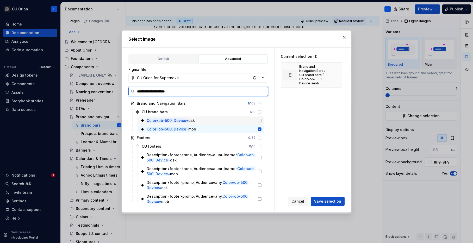
click at [264, 118] on div "Color=ob-500, Device= dsk" at bounding box center [200, 120] width 125 height 8
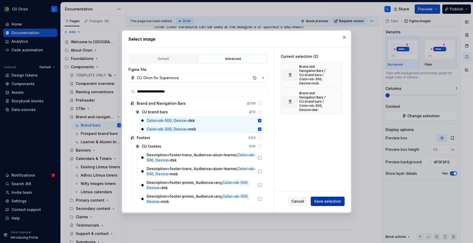
click at [334, 202] on span "Save selection" at bounding box center [327, 201] width 27 height 5
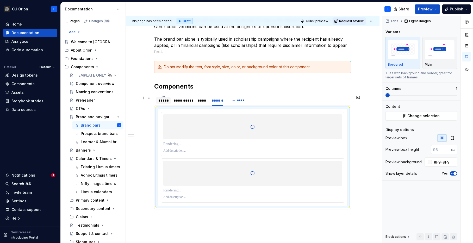
click at [161, 98] on div "*****" at bounding box center [163, 100] width 10 height 5
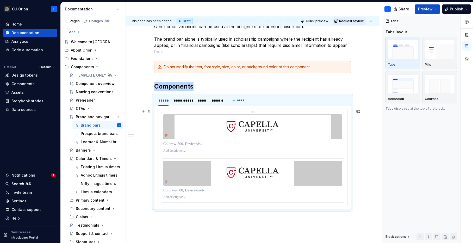
click at [195, 142] on p at bounding box center [252, 143] width 179 height 5
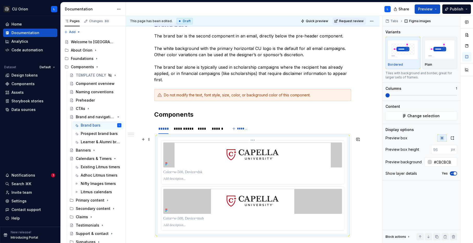
scroll to position [86, 0]
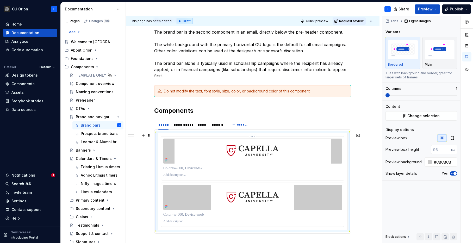
click at [194, 168] on p at bounding box center [252, 168] width 179 height 5
click at [186, 215] on p at bounding box center [252, 214] width 179 height 5
paste div
click at [174, 127] on div "**********" at bounding box center [183, 124] width 23 height 7
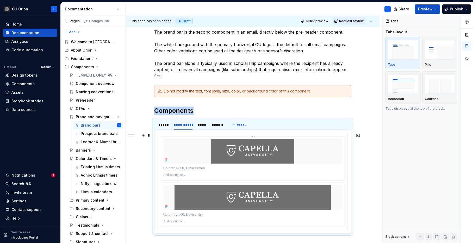
click at [186, 165] on div at bounding box center [252, 168] width 179 height 7
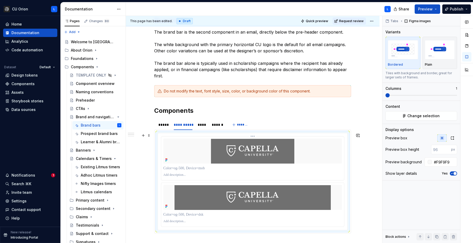
click at [187, 167] on p at bounding box center [252, 168] width 179 height 5
click at [184, 212] on p at bounding box center [252, 214] width 179 height 5
paste div
click at [191, 214] on p "**********" at bounding box center [252, 214] width 179 height 5
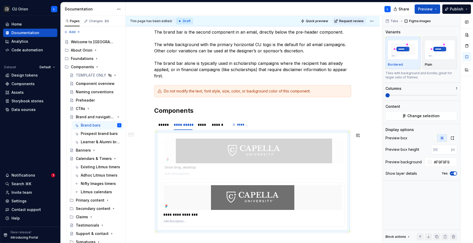
drag, startPoint x: 218, startPoint y: 191, endPoint x: 222, endPoint y: 154, distance: 37.0
click at [222, 154] on body "CU Orion L Home Documentation Analytics Code automation Dataset Default Design …" at bounding box center [236, 121] width 473 height 243
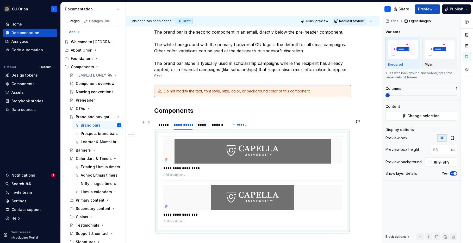
click at [202, 125] on div "****" at bounding box center [202, 124] width 9 height 5
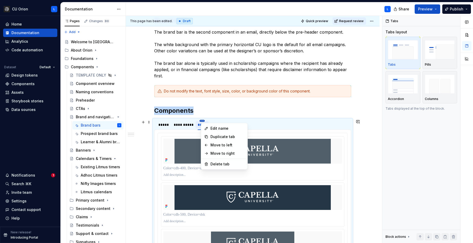
click at [203, 120] on html "CU Orion L Home Documentation Analytics Code automation Dataset Default Design …" at bounding box center [236, 121] width 473 height 243
click at [210, 127] on div "Edit name" at bounding box center [224, 128] width 44 height 8
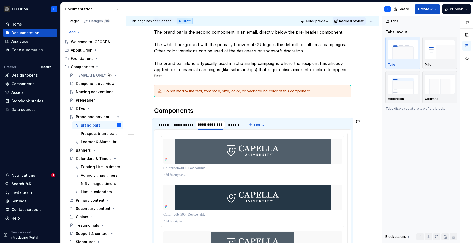
type input "**********"
click at [206, 171] on div at bounding box center [252, 168] width 179 height 7
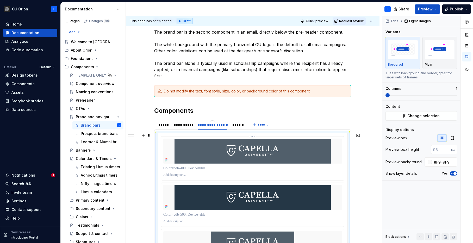
click at [207, 168] on p at bounding box center [252, 168] width 179 height 5
paste div
click at [186, 217] on p at bounding box center [252, 214] width 179 height 5
paste div
type textarea "*"
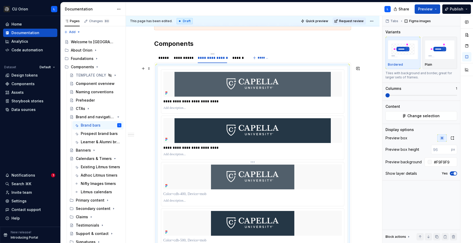
scroll to position [205, 0]
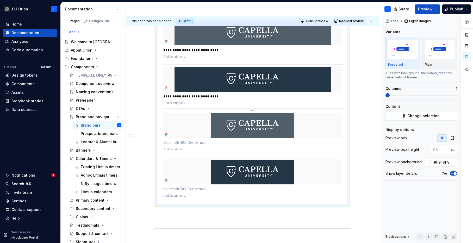
click at [189, 144] on p at bounding box center [252, 142] width 179 height 5
paste div
click at [179, 188] on p at bounding box center [252, 188] width 179 height 5
paste div
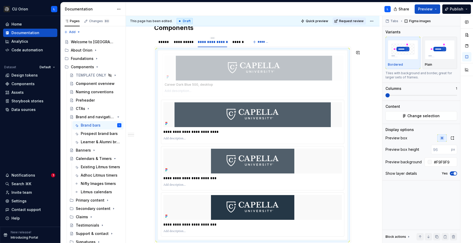
drag, startPoint x: 197, startPoint y: 118, endPoint x: 197, endPoint y: 73, distance: 45.3
click at [197, 73] on body "CU Orion L Home Documentation Analytics Code automation Dataset Default Design …" at bounding box center [236, 121] width 473 height 243
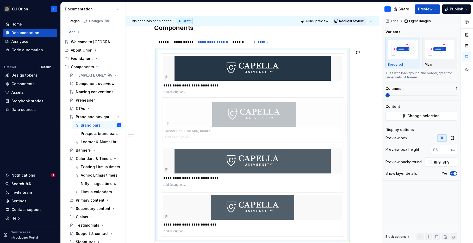
drag, startPoint x: 222, startPoint y: 203, endPoint x: 222, endPoint y: 112, distance: 90.1
click at [222, 112] on body "CU Orion L Home Documentation Analytics Code automation Dataset Default Design …" at bounding box center [236, 121] width 473 height 243
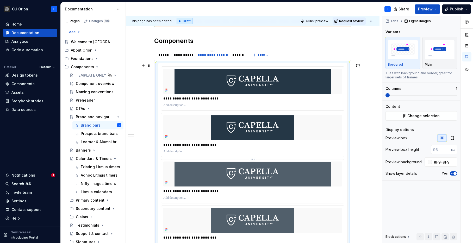
scroll to position [163, 0]
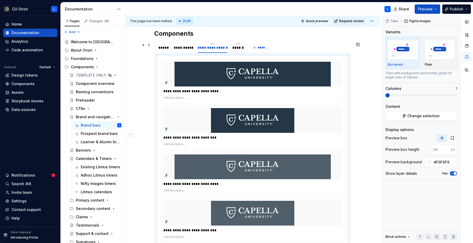
click at [240, 49] on div "******" at bounding box center [237, 47] width 11 height 5
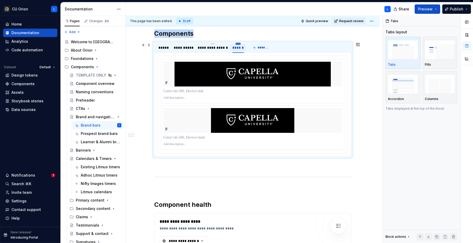
click at [240, 44] on html "CU Orion L Home Documentation Analytics Code automation Dataset Default Design …" at bounding box center [236, 121] width 473 height 243
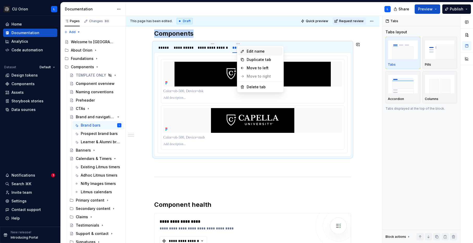
click at [245, 52] on div "Edit name" at bounding box center [260, 51] width 44 height 8
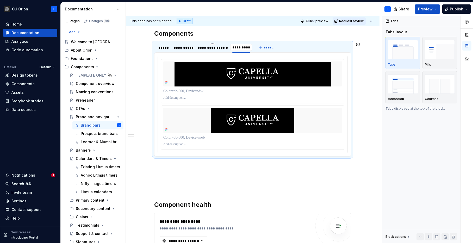
type input "**********"
click at [198, 92] on p at bounding box center [252, 90] width 179 height 5
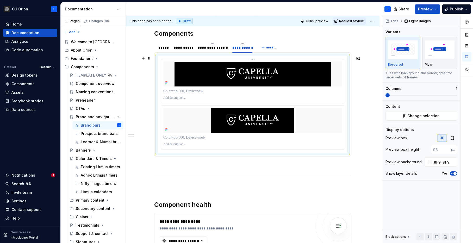
paste div
click at [179, 139] on p at bounding box center [252, 137] width 179 height 5
paste div
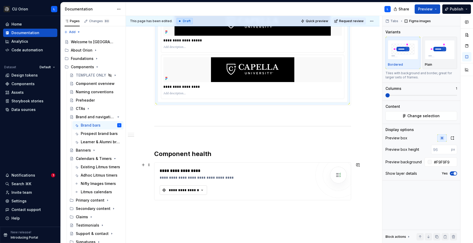
scroll to position [216, 0]
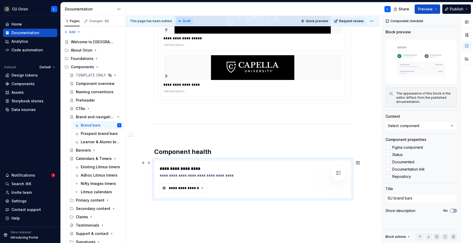
click at [250, 178] on div "**********" at bounding box center [235, 175] width 151 height 5
type textarea "*"
click at [440, 123] on button "Select component" at bounding box center [421, 125] width 72 height 9
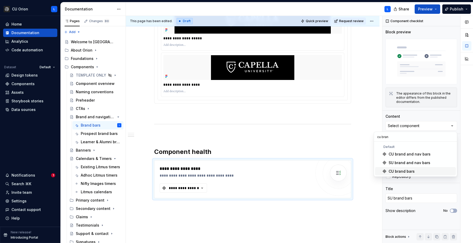
type input "cu bran"
click at [414, 169] on div "CU brand bars" at bounding box center [420, 171] width 65 height 5
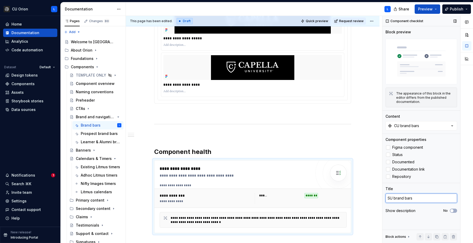
click at [390, 199] on textarea "SU brand bars" at bounding box center [421, 197] width 72 height 9
type textarea "*"
type textarea "U brand bars"
type textarea "*"
type textarea "CU brand bars"
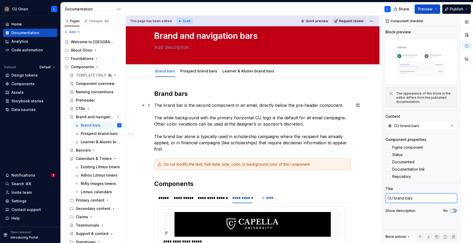
scroll to position [0, 0]
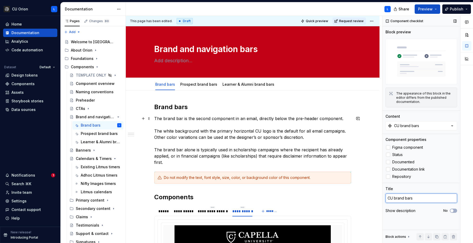
type textarea "*"
type textarea "CU brand bars"
click at [448, 11] on button "Publish" at bounding box center [456, 8] width 29 height 9
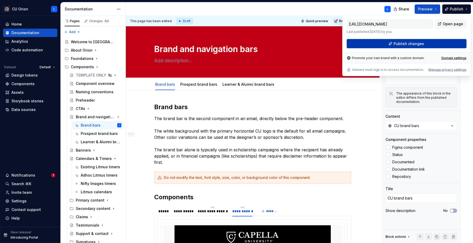
click at [434, 46] on button "Publish changes" at bounding box center [406, 43] width 120 height 9
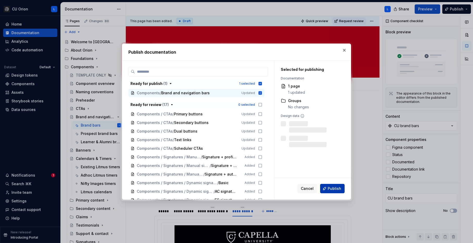
click at [338, 187] on span "Publish" at bounding box center [334, 188] width 14 height 5
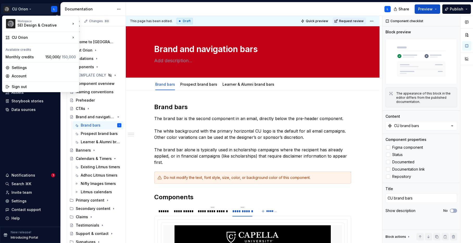
click at [26, 11] on html "CU Orion L Home Documentation Analytics Code automation Dataset Default Design …" at bounding box center [236, 121] width 473 height 243
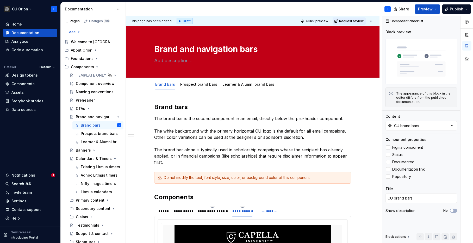
click at [44, 11] on html "CU Orion L Home Documentation Analytics Code automation Dataset Default Design …" at bounding box center [236, 121] width 473 height 243
type textarea "*"
